Goal: Transaction & Acquisition: Purchase product/service

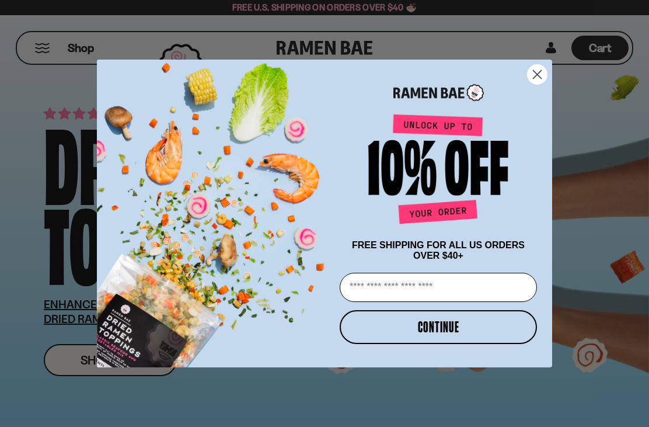
click at [542, 71] on circle "Close dialog" at bounding box center [537, 74] width 19 height 19
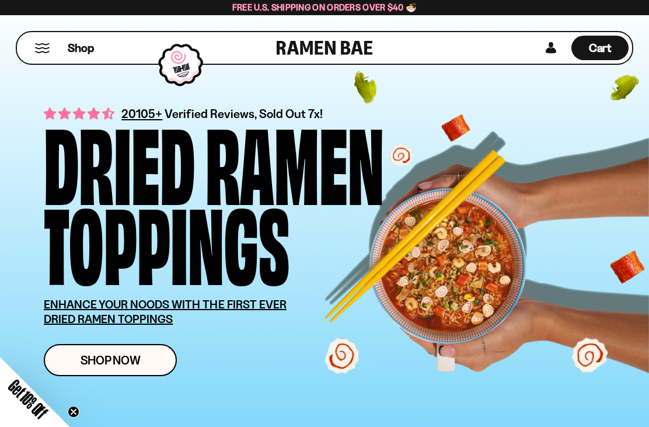
click at [142, 350] on link "Shop Now" at bounding box center [110, 360] width 133 height 32
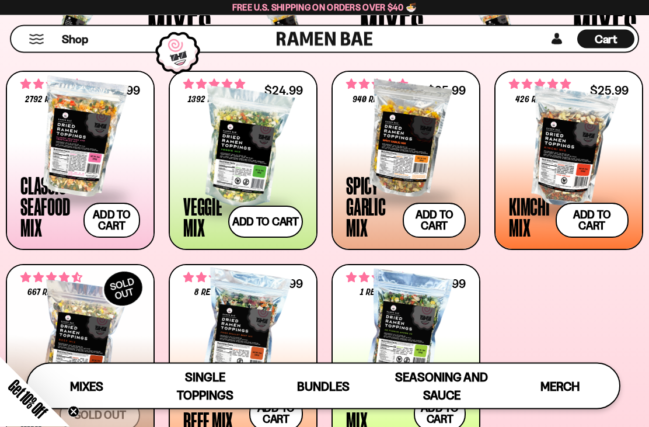
scroll to position [387, 0]
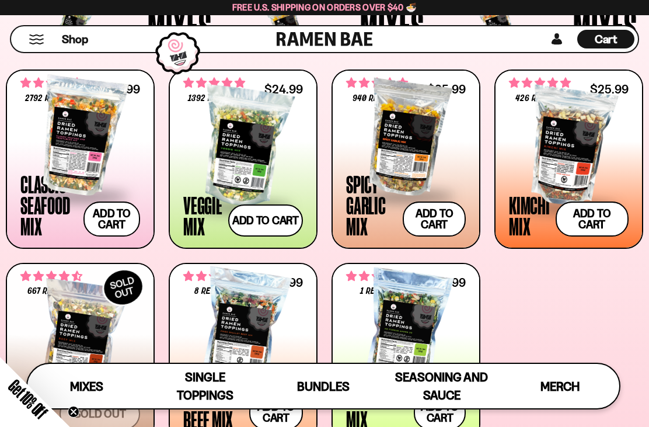
click at [265, 156] on div at bounding box center [243, 147] width 120 height 117
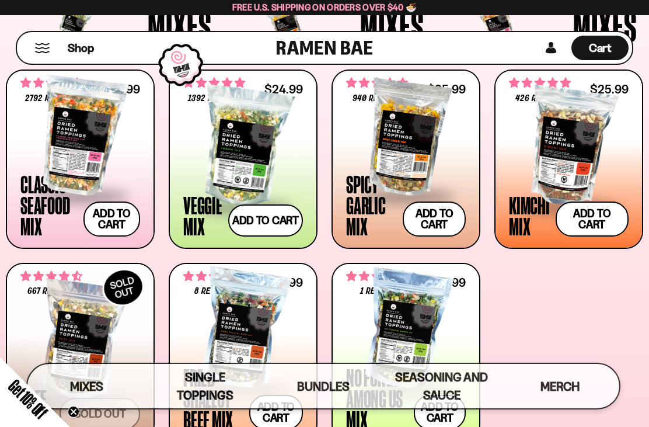
scroll to position [424, 0]
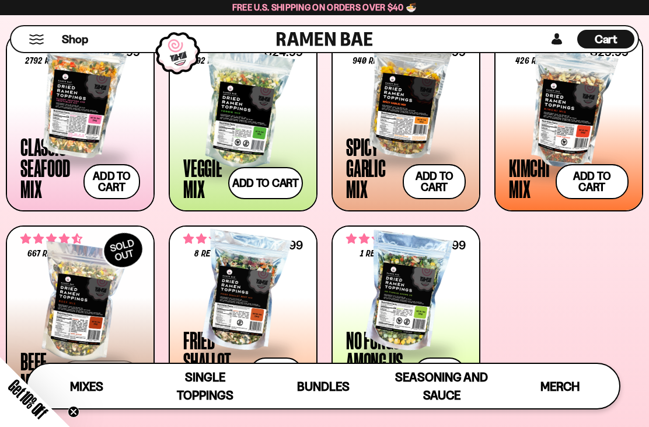
click at [250, 314] on div at bounding box center [243, 292] width 120 height 117
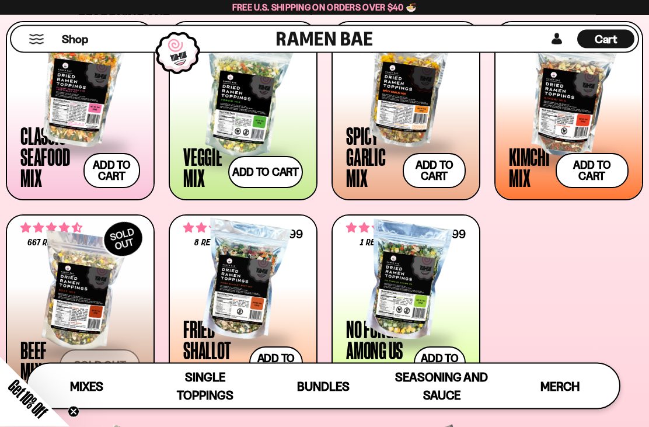
scroll to position [436, 0]
click at [409, 298] on div at bounding box center [406, 280] width 120 height 117
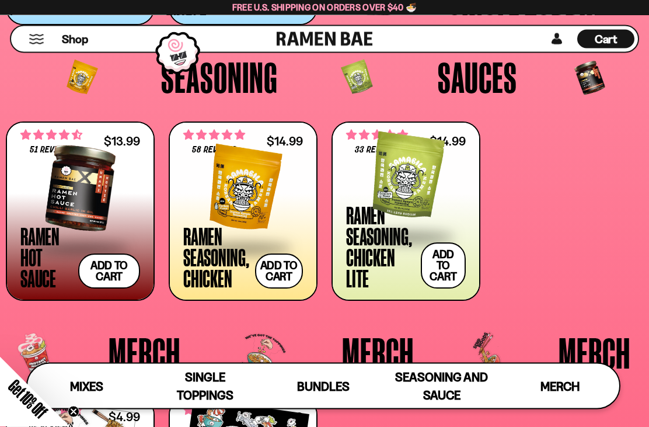
scroll to position [2129, 0]
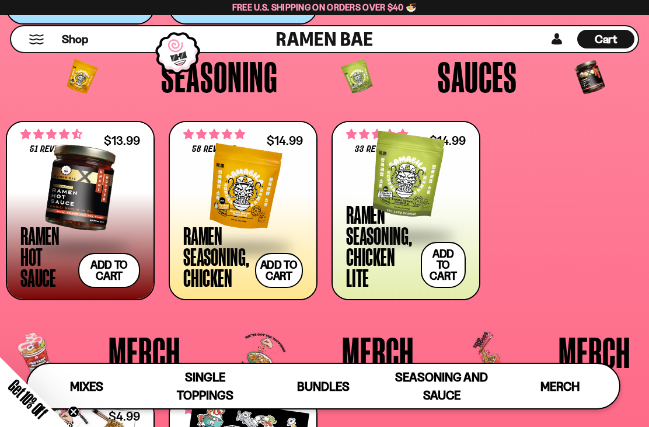
click at [440, 264] on button "Add to cart Add — Regular price $14.99 Regular price Sale price $14.99 Unit pri…" at bounding box center [443, 265] width 45 height 46
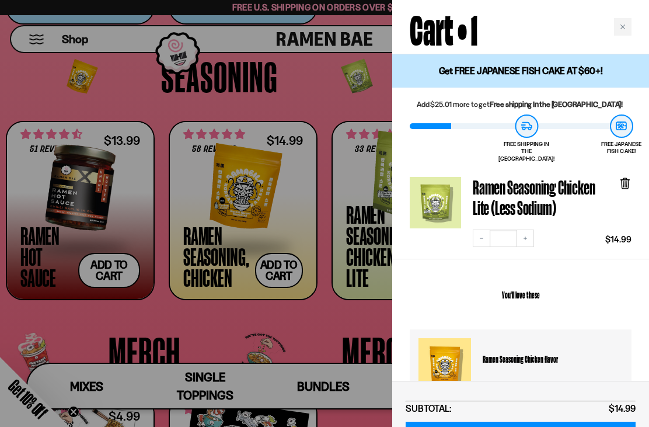
click at [629, 180] on icon at bounding box center [625, 184] width 7 height 9
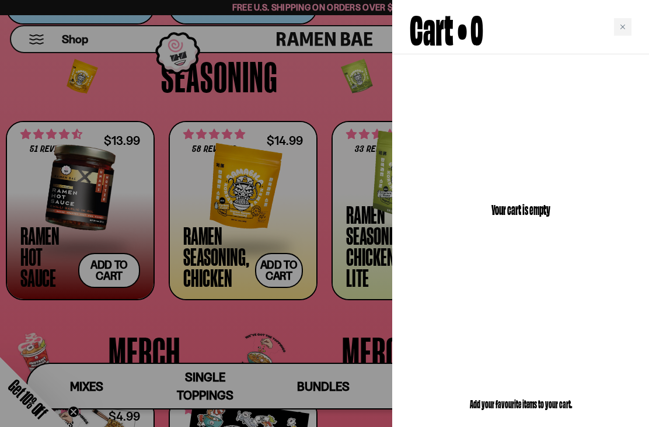
click at [248, 200] on div at bounding box center [324, 213] width 649 height 427
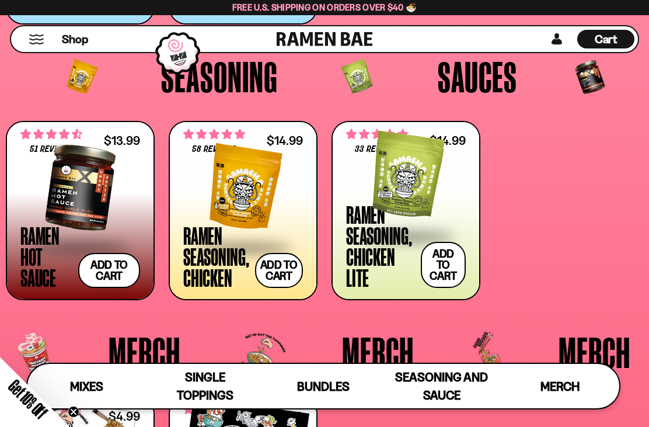
click at [262, 199] on div at bounding box center [243, 187] width 120 height 117
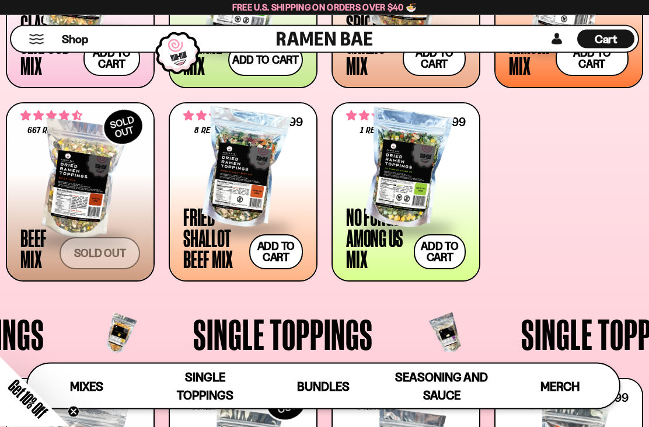
scroll to position [548, 0]
click at [79, 208] on div at bounding box center [80, 179] width 120 height 117
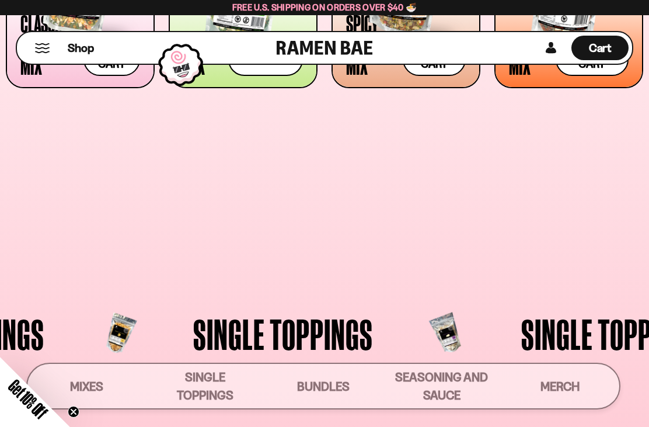
scroll to position [585, 0]
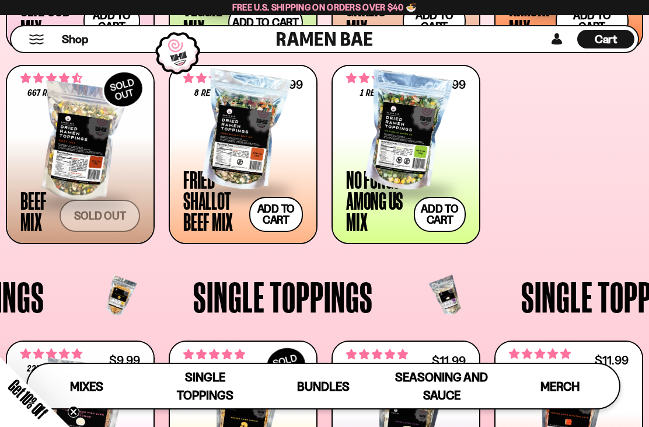
click at [250, 143] on div at bounding box center [243, 131] width 120 height 117
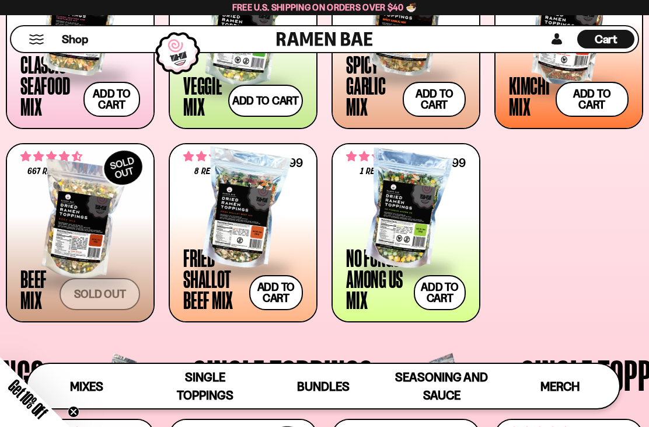
scroll to position [516, 0]
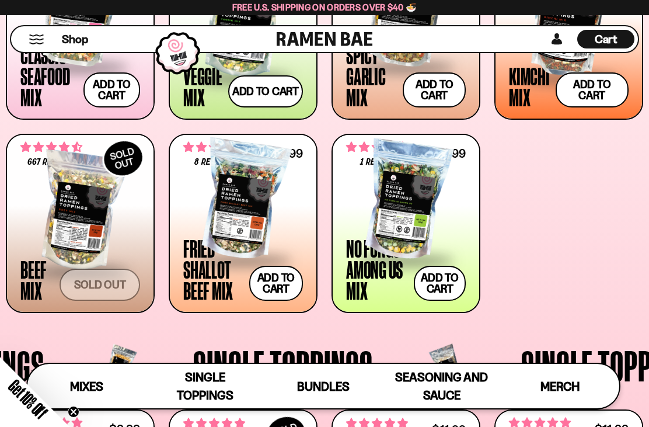
click at [413, 242] on span at bounding box center [406, 261] width 120 height 41
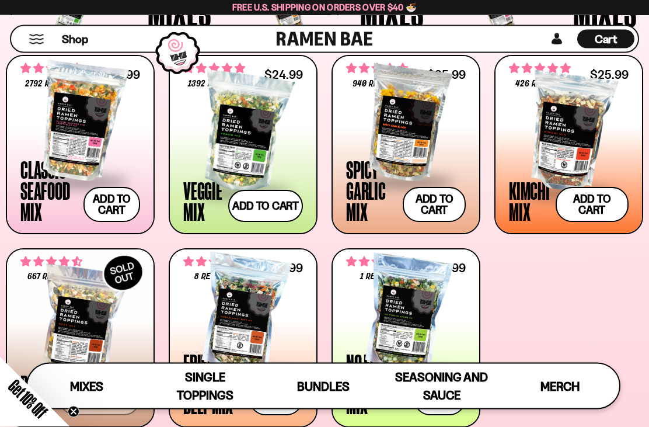
scroll to position [369, 0]
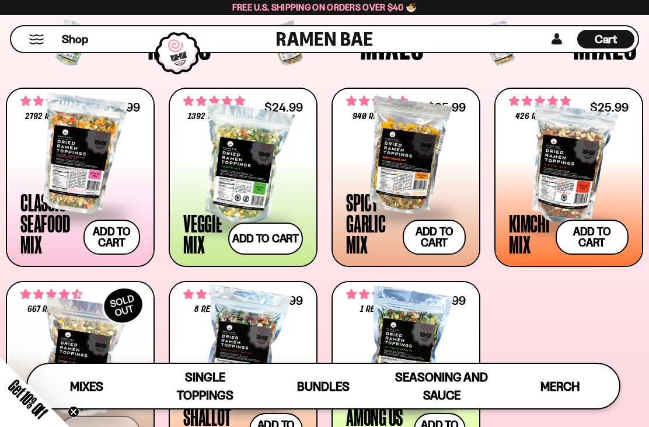
click at [600, 204] on div at bounding box center [569, 165] width 120 height 117
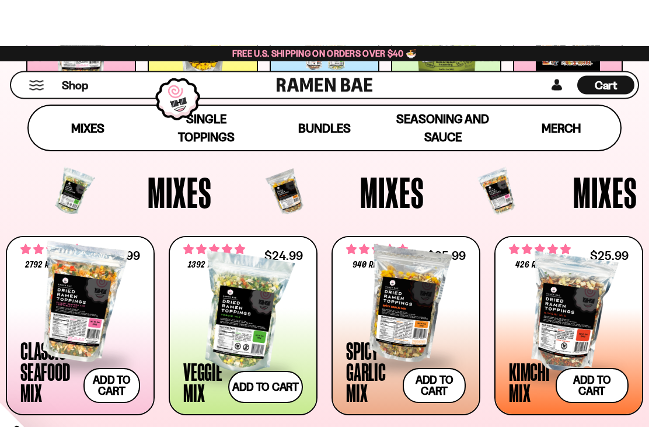
scroll to position [163, 0]
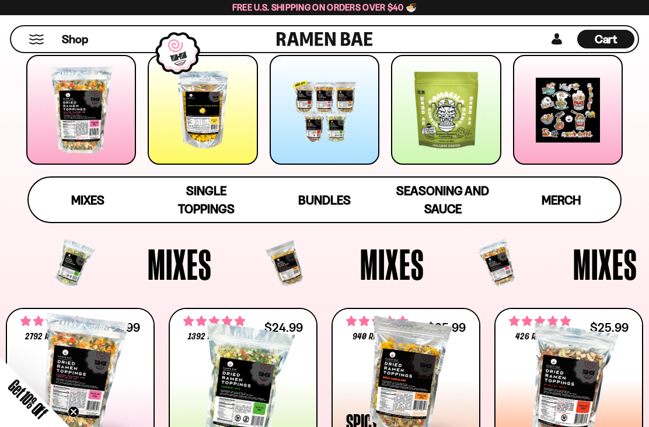
click at [451, 198] on span "Seasoning and Sauce" at bounding box center [442, 199] width 93 height 33
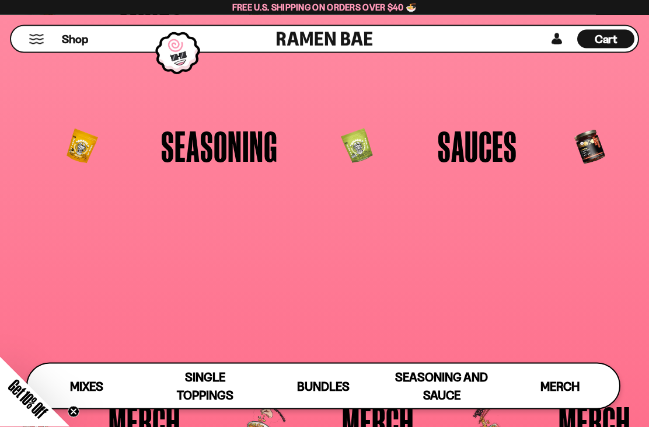
scroll to position [233, 0]
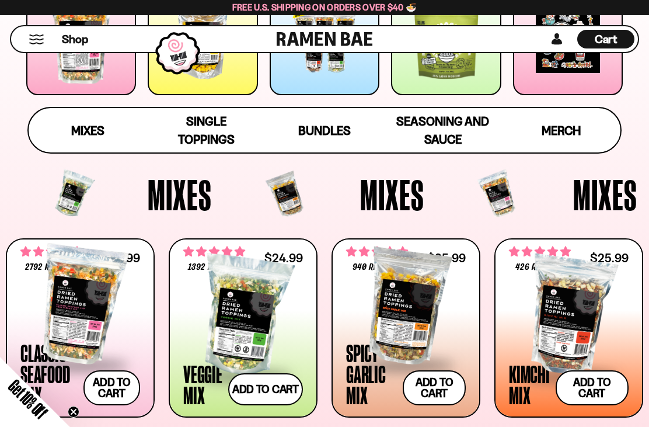
click at [217, 126] on span "Single Toppings" at bounding box center [206, 130] width 57 height 33
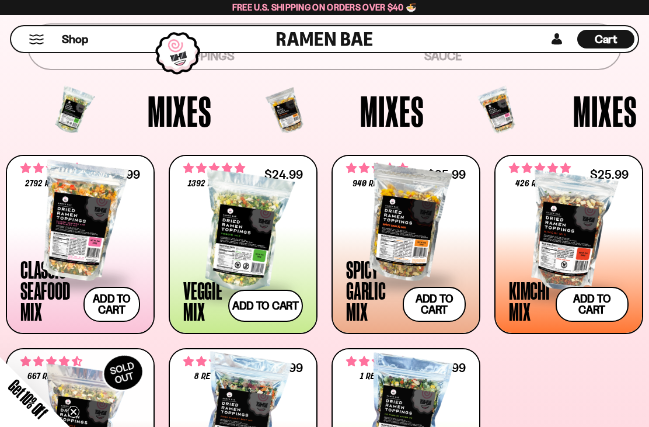
scroll to position [249, 0]
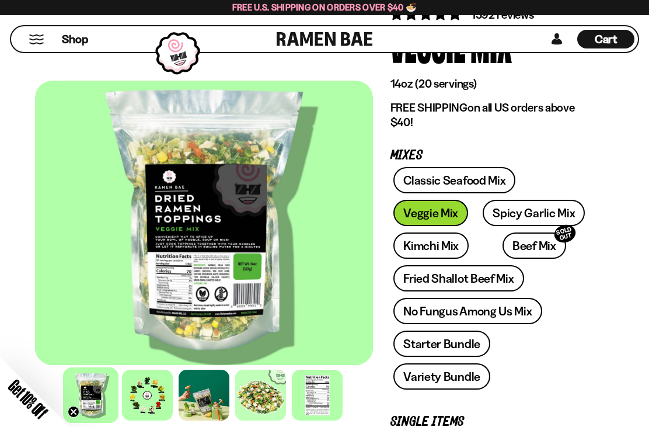
scroll to position [100, 0]
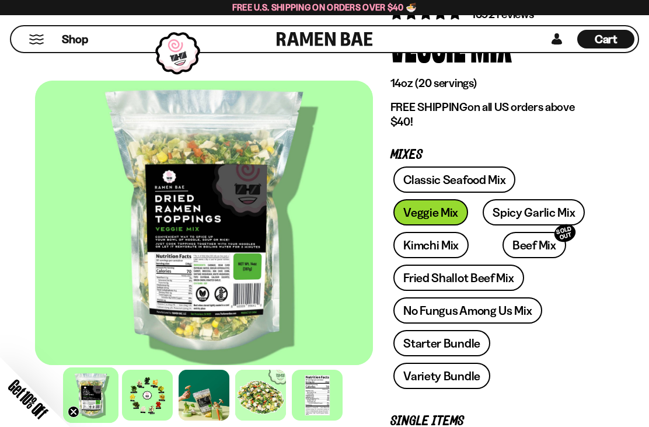
click at [148, 400] on div at bounding box center [147, 395] width 51 height 51
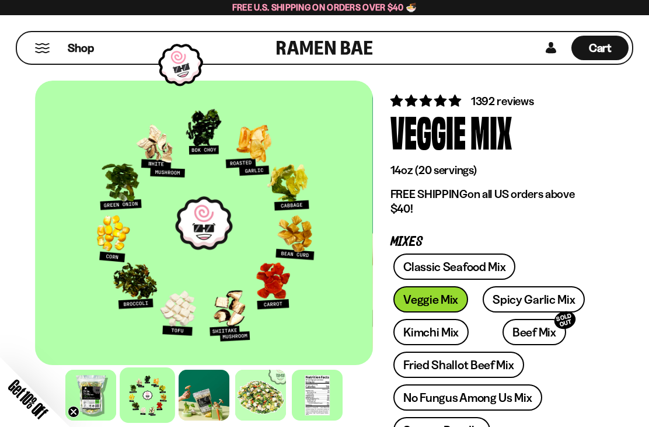
scroll to position [0, 0]
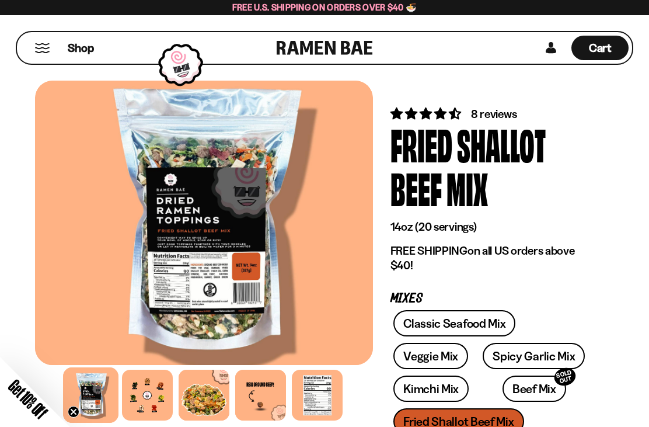
click at [161, 402] on div at bounding box center [147, 395] width 51 height 51
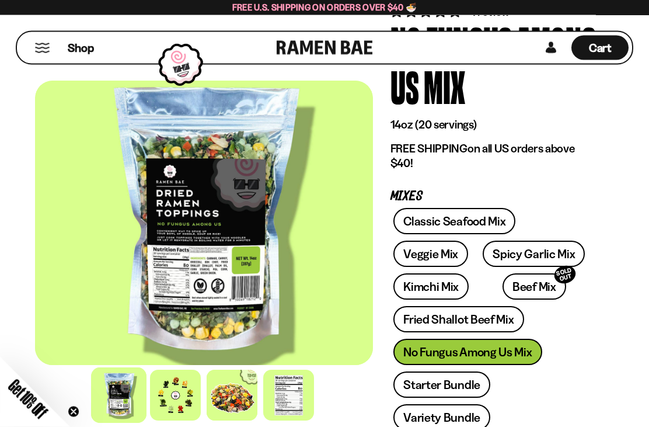
scroll to position [111, 0]
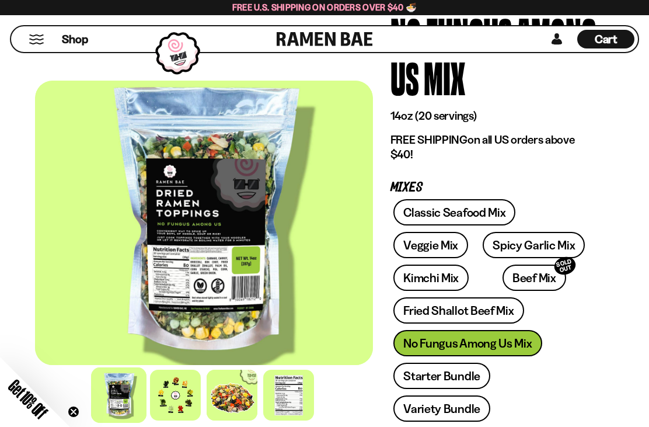
click at [180, 398] on div at bounding box center [175, 395] width 51 height 51
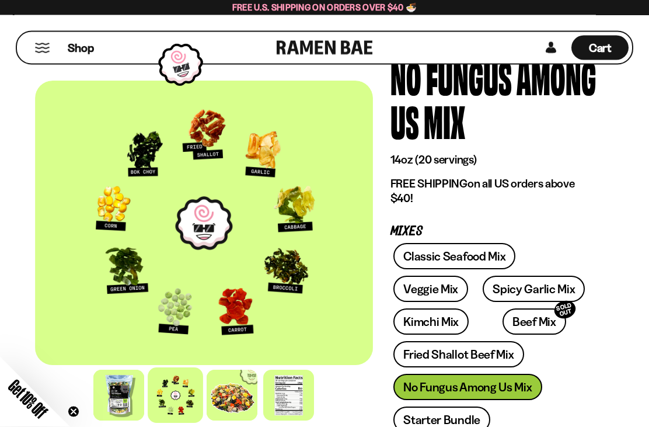
scroll to position [0, 0]
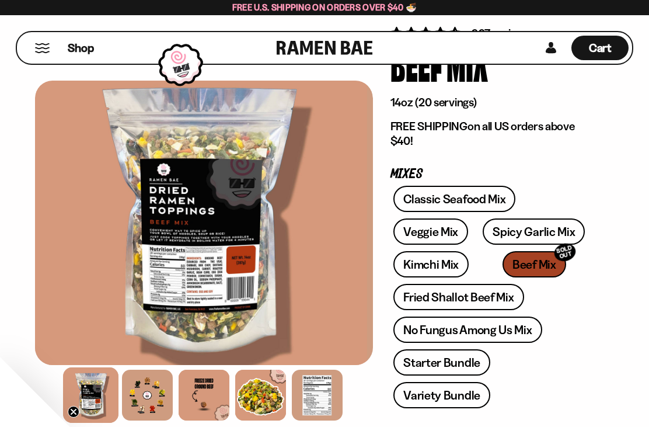
scroll to position [81, 0]
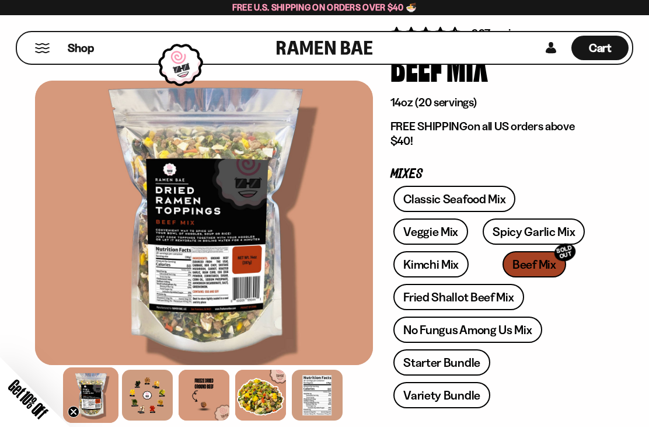
click at [166, 401] on div at bounding box center [147, 395] width 51 height 51
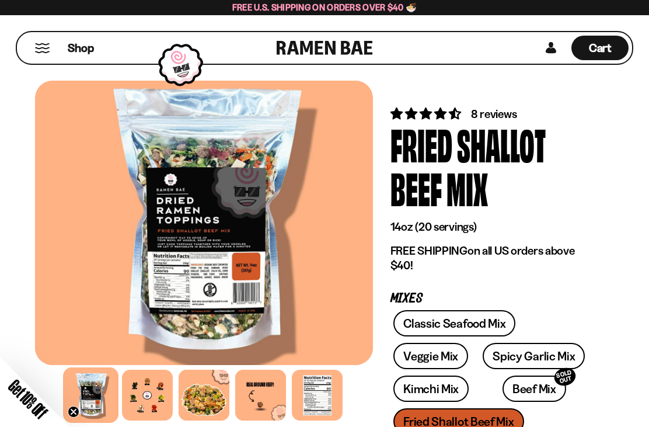
click at [155, 399] on div at bounding box center [147, 395] width 51 height 51
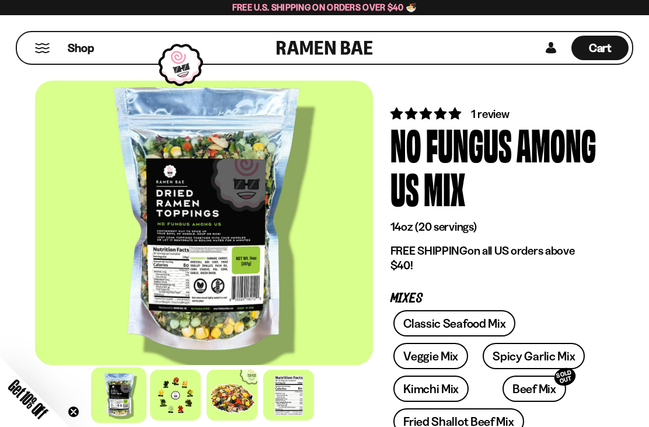
click at [178, 398] on div at bounding box center [175, 395] width 51 height 51
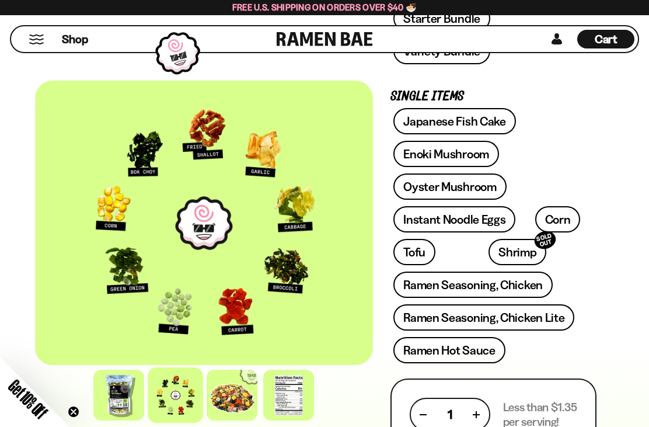
scroll to position [410, 0]
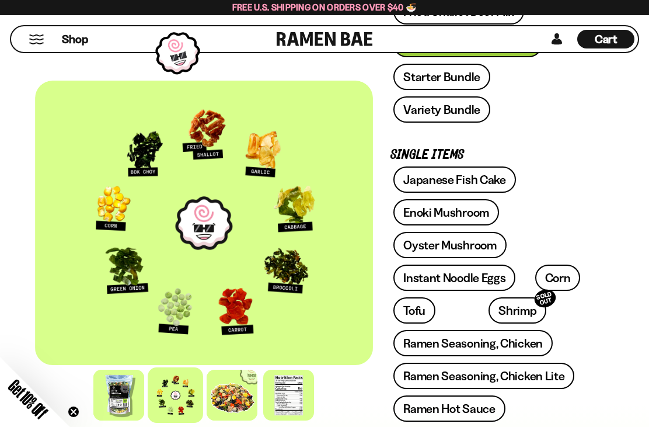
click at [489, 297] on link "Shrimp SOLD OUT" at bounding box center [518, 310] width 58 height 26
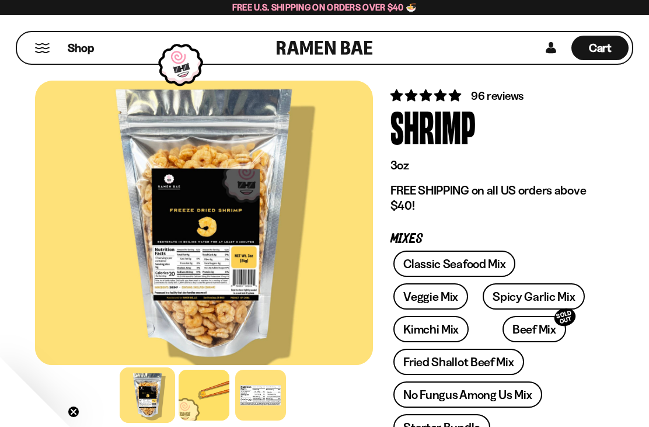
scroll to position [65, 0]
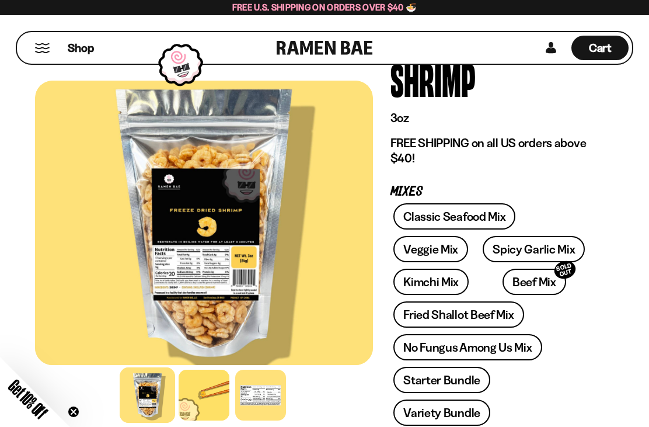
click at [210, 410] on div at bounding box center [204, 395] width 51 height 51
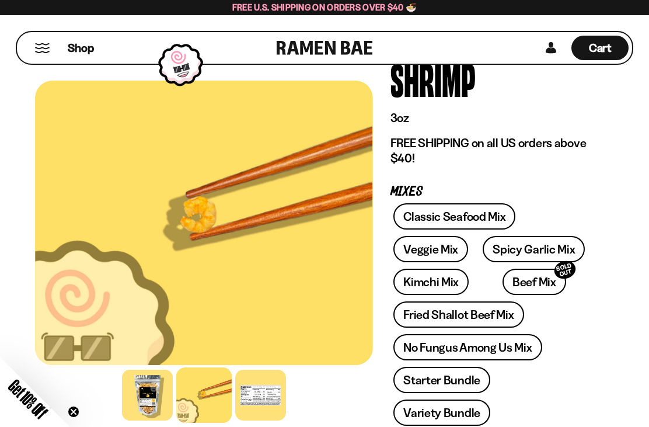
click at [158, 408] on div at bounding box center [147, 395] width 51 height 51
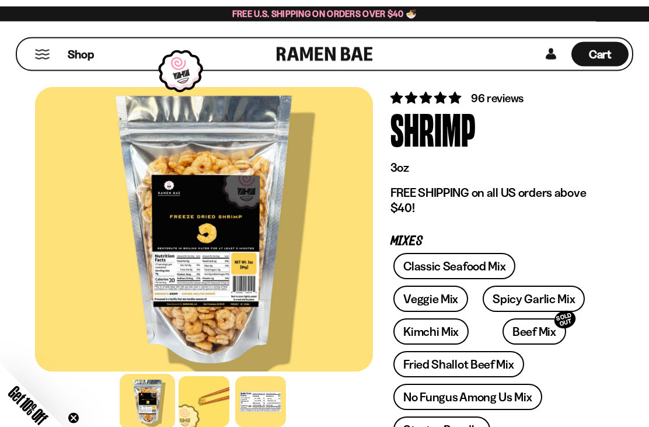
scroll to position [0, 0]
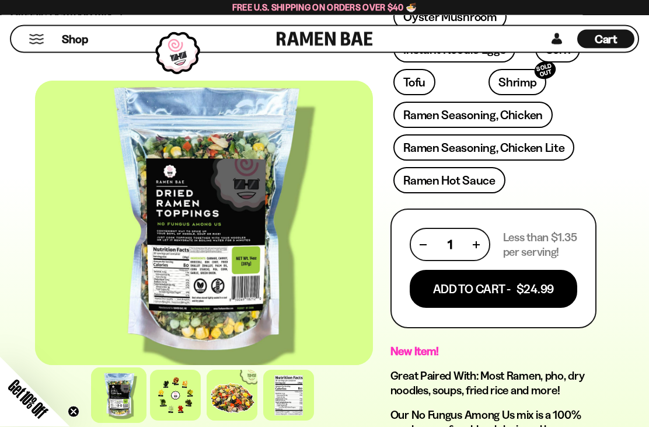
scroll to position [632, 0]
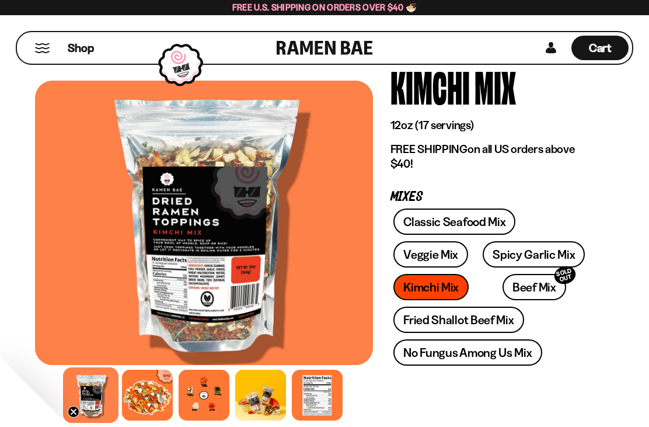
scroll to position [58, 0]
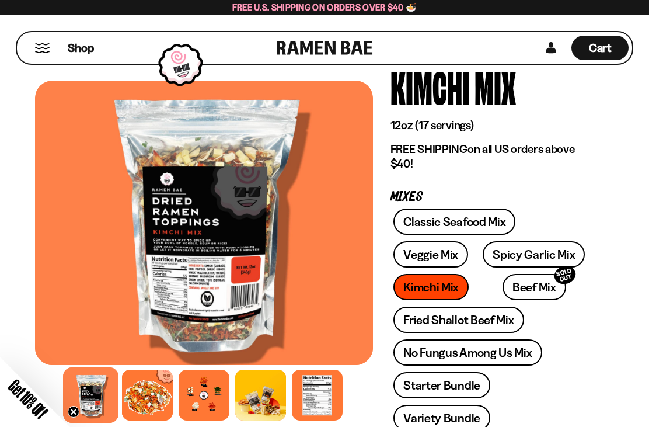
click at [210, 406] on div at bounding box center [204, 395] width 51 height 51
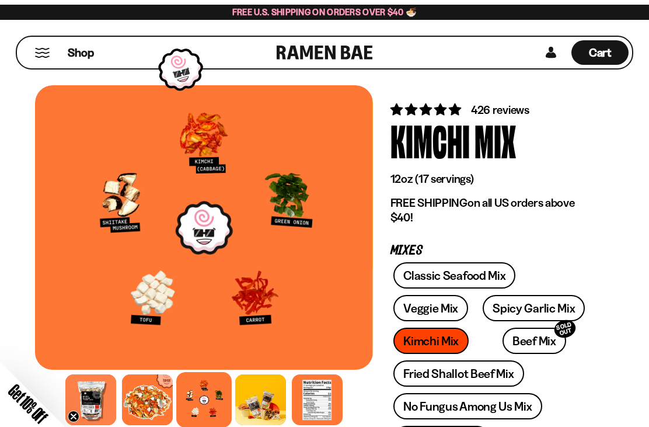
scroll to position [0, 0]
